Goal: Task Accomplishment & Management: Manage account settings

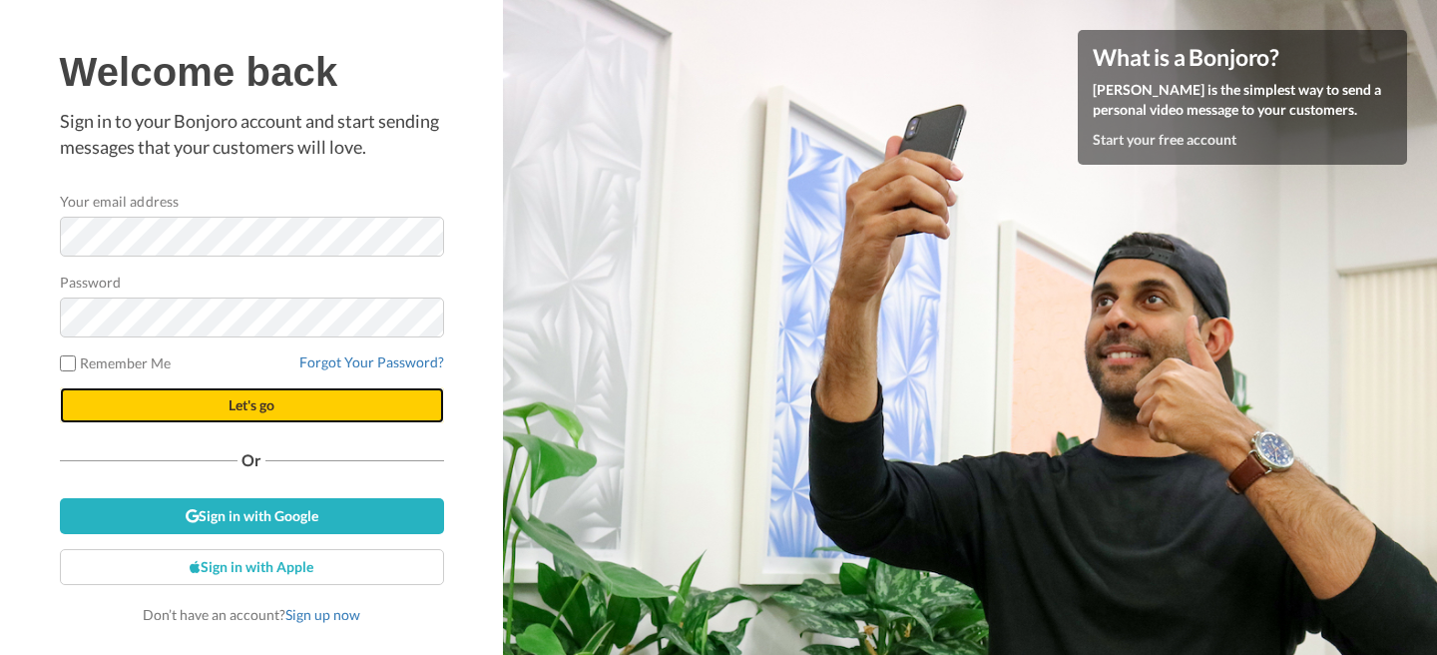
click at [163, 396] on button "Let's go" at bounding box center [252, 405] width 384 height 36
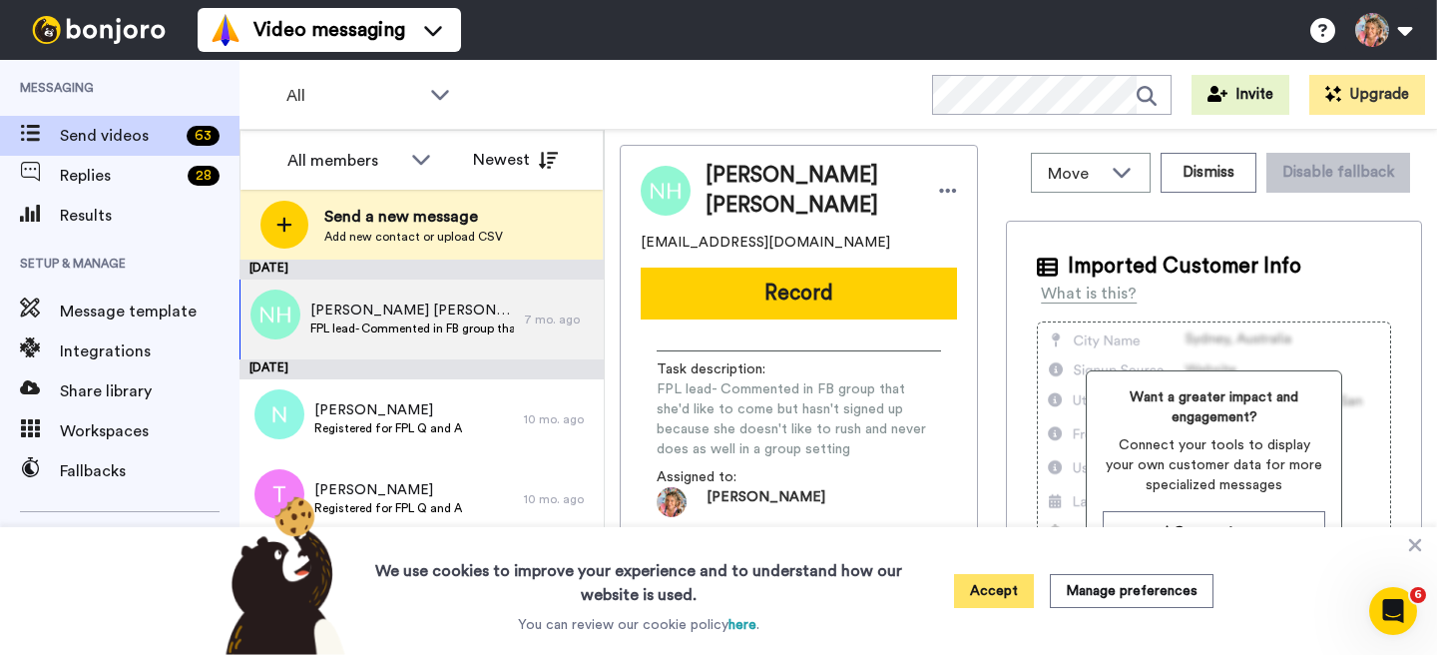
click at [994, 586] on button "Accept" at bounding box center [994, 591] width 80 height 34
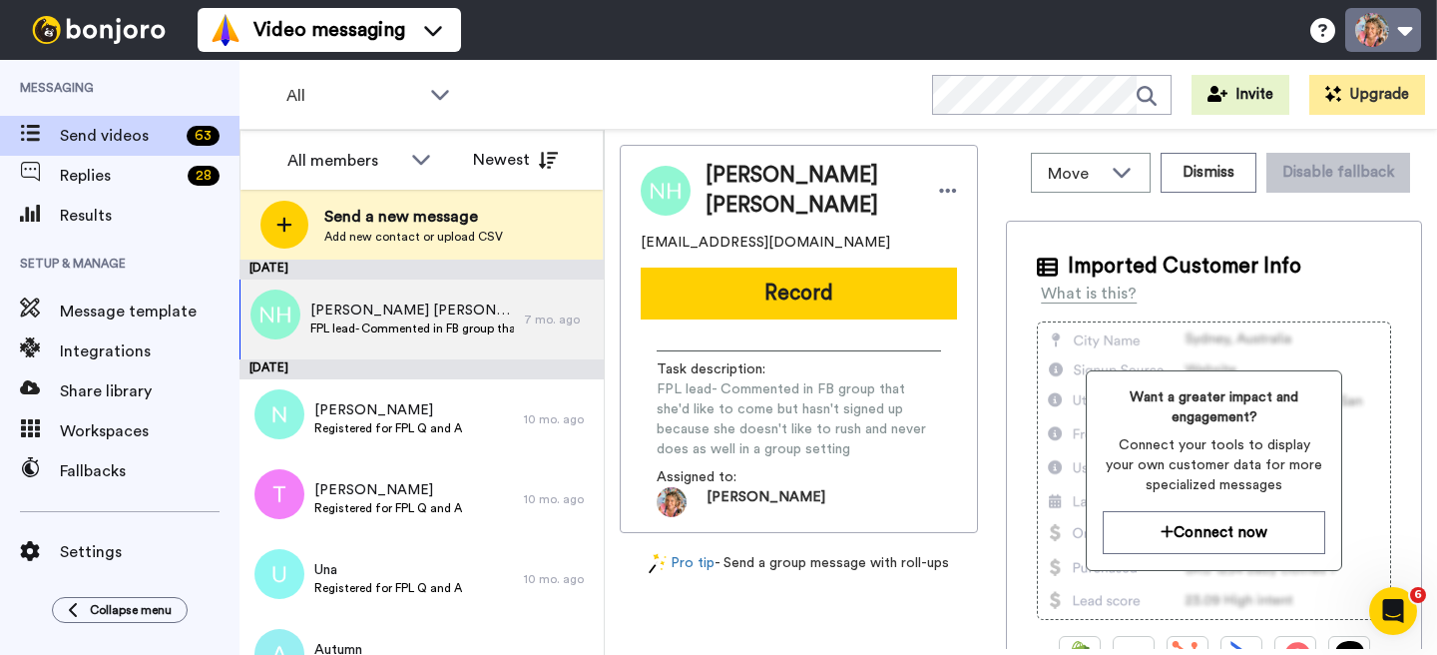
click at [1405, 38] on button at bounding box center [1384, 30] width 76 height 44
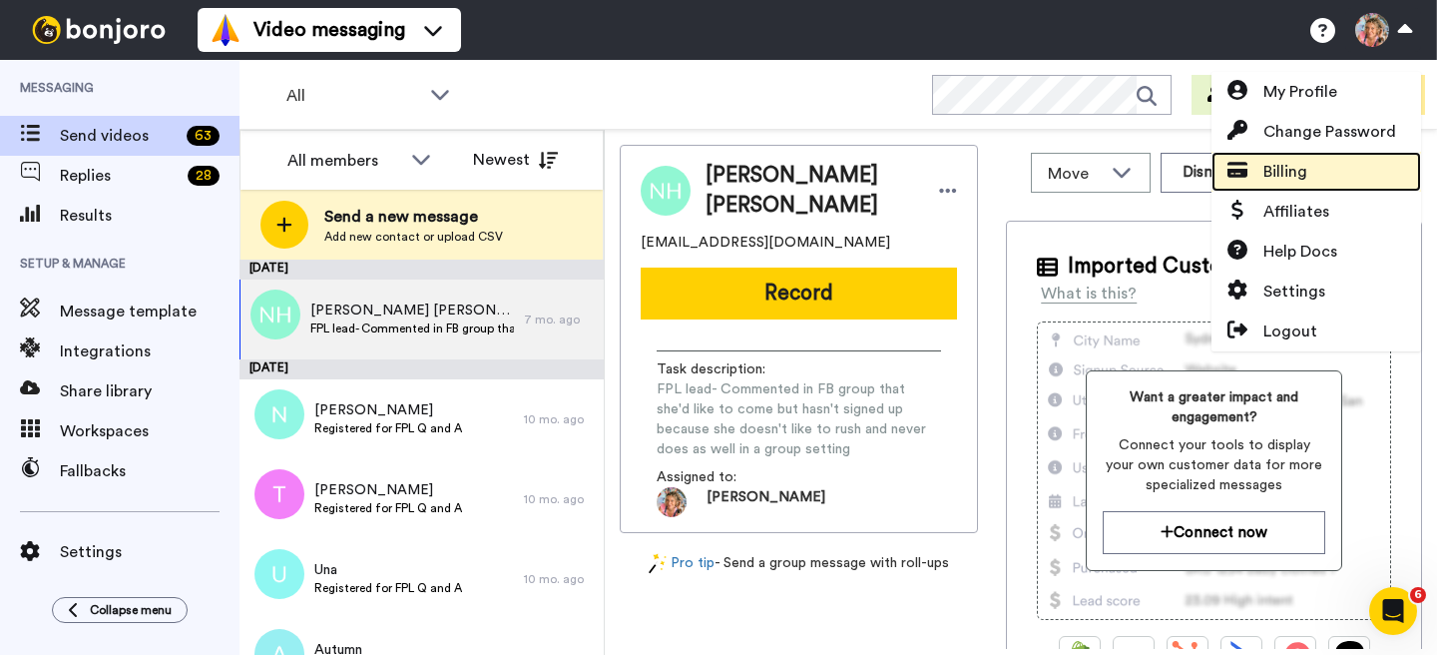
click at [1315, 182] on link "Billing" at bounding box center [1317, 172] width 210 height 40
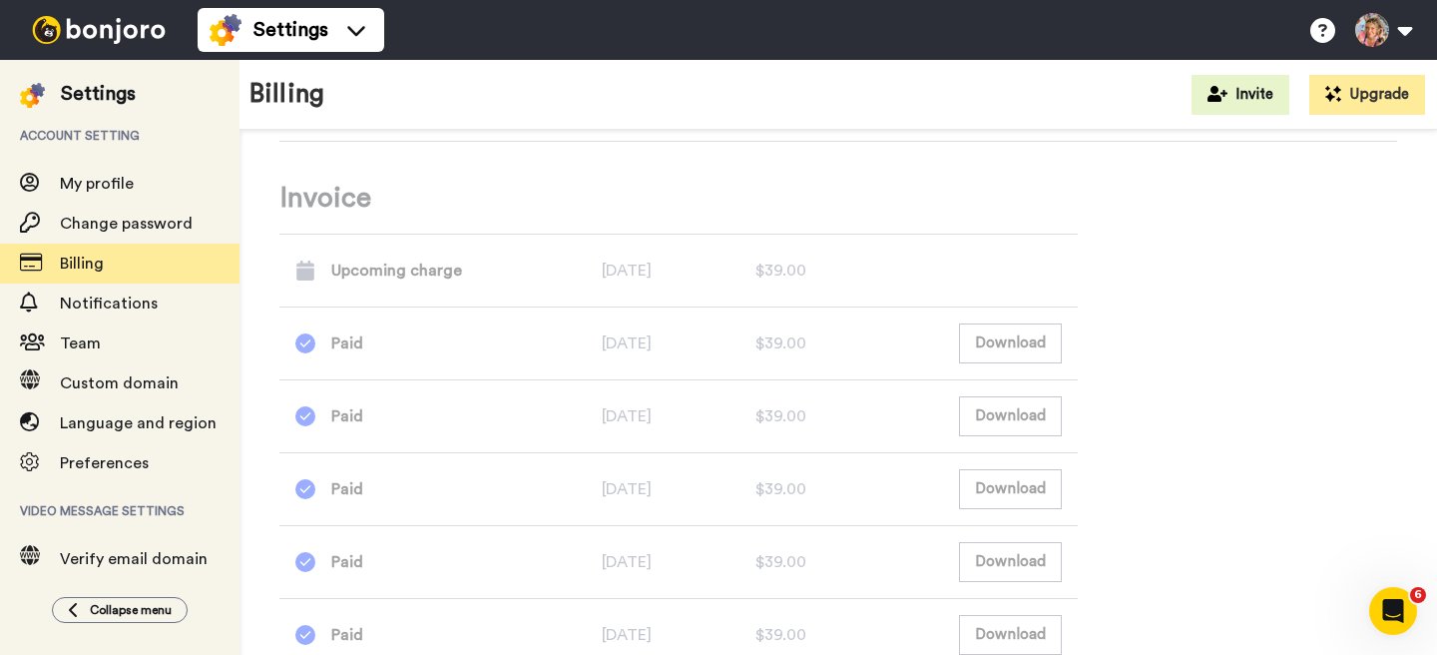
scroll to position [1219, 0]
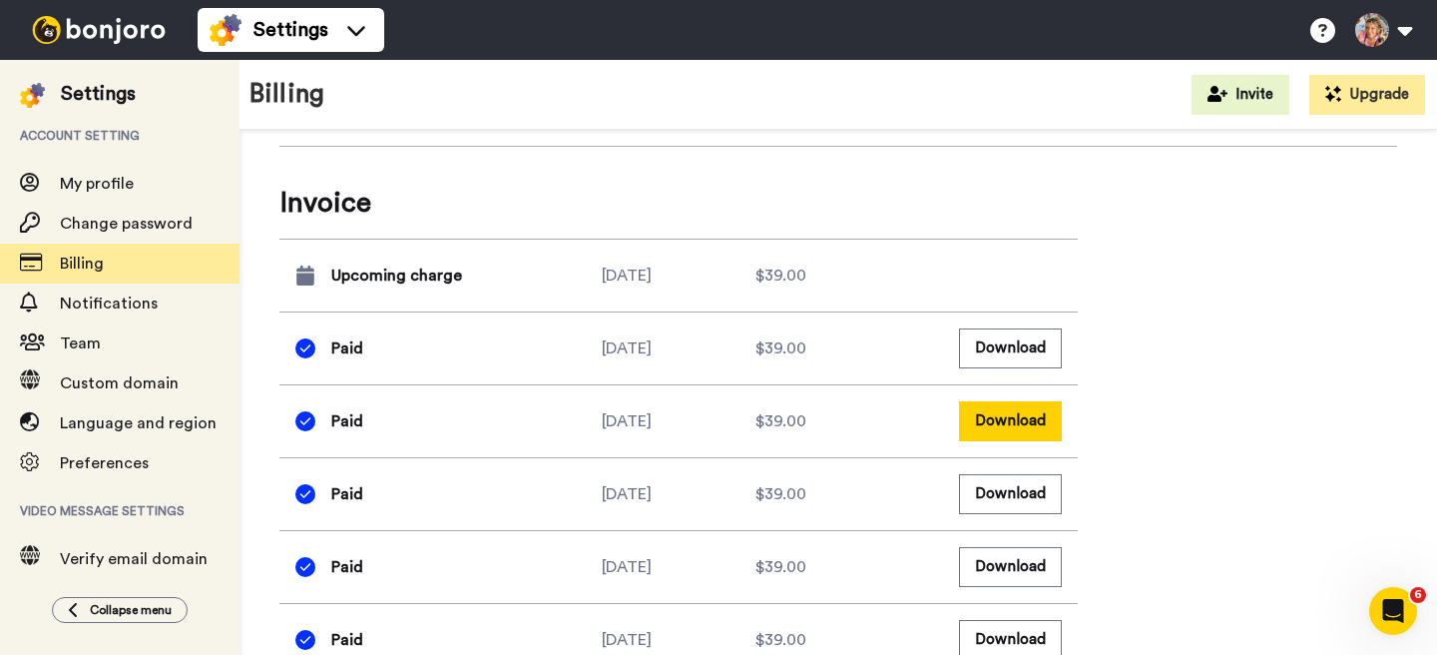
click at [1014, 435] on button "Download" at bounding box center [1010, 420] width 103 height 39
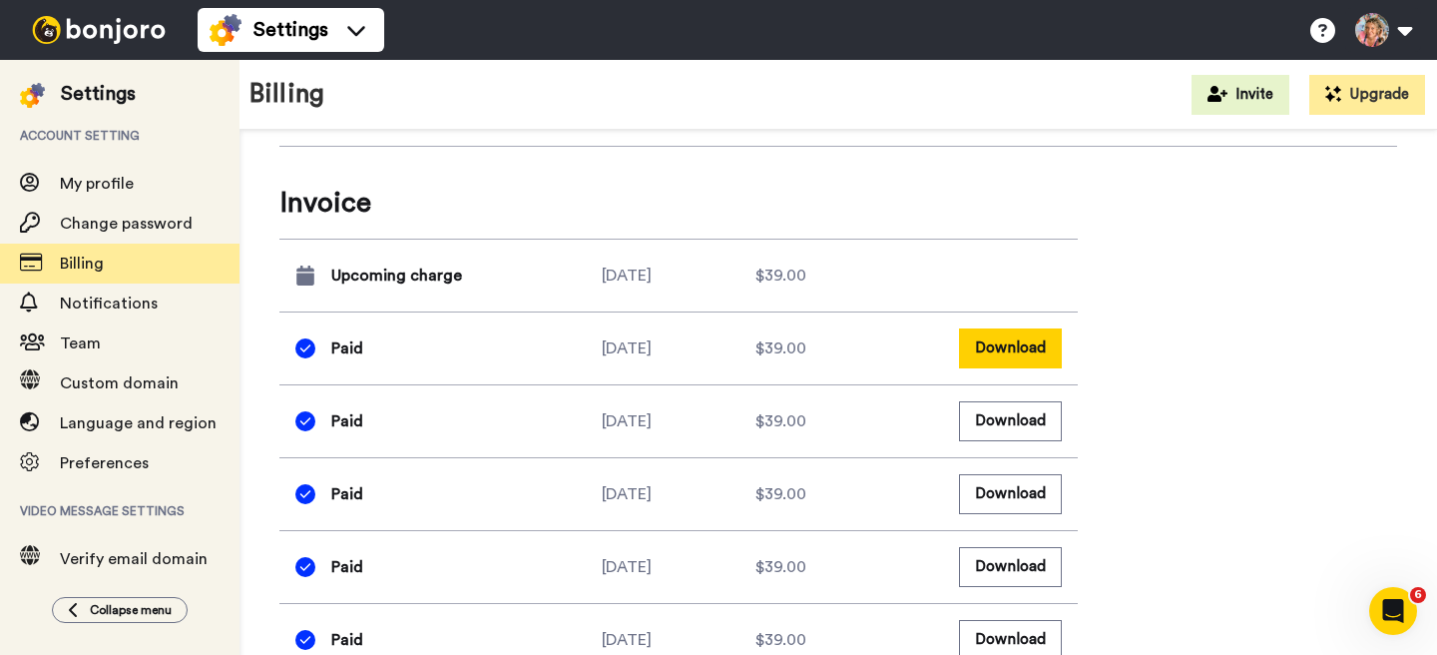
click at [1023, 353] on button "Download" at bounding box center [1010, 347] width 103 height 39
